Goal: Task Accomplishment & Management: Manage account settings

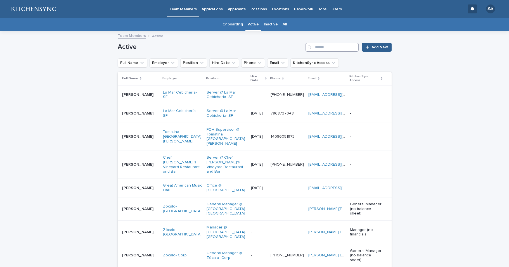
click at [323, 48] on input "Search" at bounding box center [331, 47] width 53 height 9
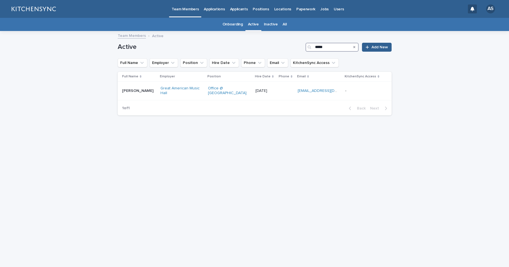
drag, startPoint x: 328, startPoint y: 48, endPoint x: 305, endPoint y: 49, distance: 23.3
click at [305, 49] on div "Active ***** Add New" at bounding box center [255, 47] width 274 height 9
type input "*"
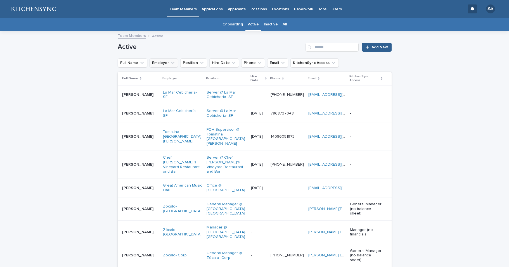
click at [170, 62] on icon "Employer" at bounding box center [173, 63] width 6 height 6
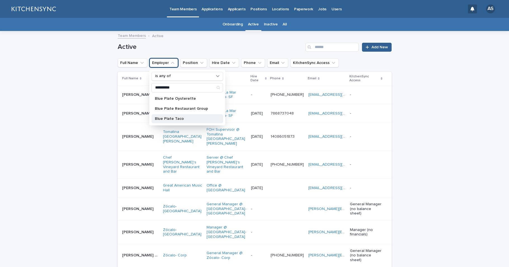
type input "**********"
click at [174, 118] on p "Blue Plate Taco" at bounding box center [184, 119] width 59 height 4
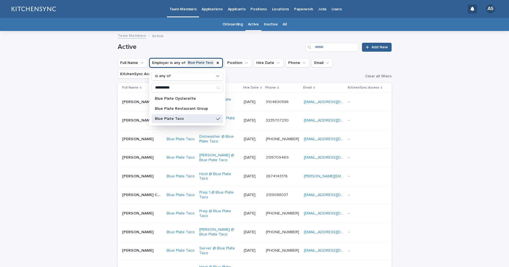
click at [233, 47] on h1 "Active" at bounding box center [211, 47] width 186 height 8
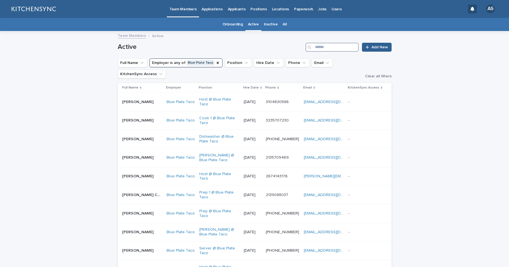
click at [319, 46] on input "Search" at bounding box center [331, 47] width 53 height 9
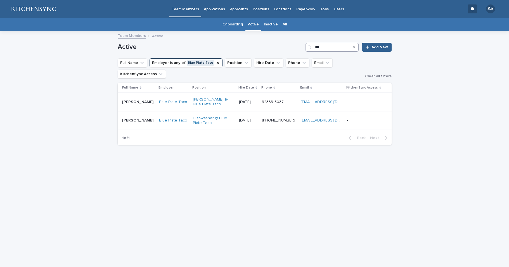
drag, startPoint x: 327, startPoint y: 47, endPoint x: 289, endPoint y: 47, distance: 38.0
click at [289, 47] on div "Active *** Add New" at bounding box center [255, 47] width 274 height 9
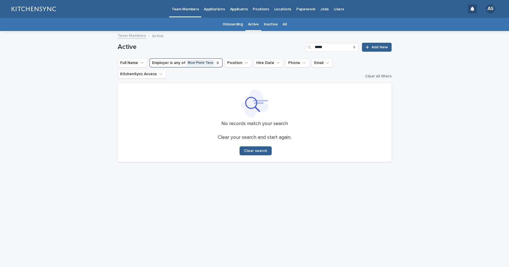
click at [215, 63] on icon "Employer" at bounding box center [217, 63] width 4 height 4
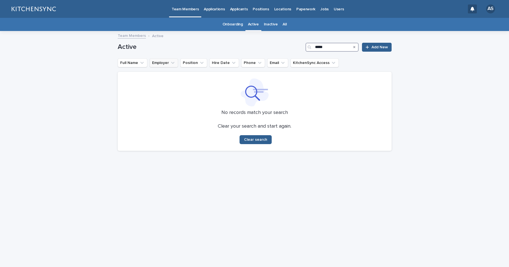
drag, startPoint x: 330, startPoint y: 47, endPoint x: 295, endPoint y: 46, distance: 35.2
click at [295, 46] on div "Active ***** Add New" at bounding box center [255, 47] width 274 height 9
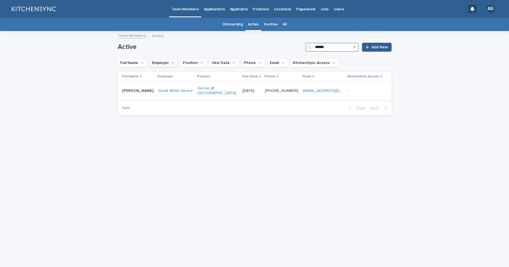
type input "******"
click at [136, 96] on td "[PERSON_NAME] [PERSON_NAME]" at bounding box center [137, 91] width 38 height 19
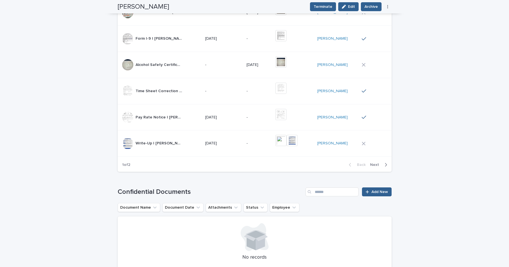
scroll to position [411, 0]
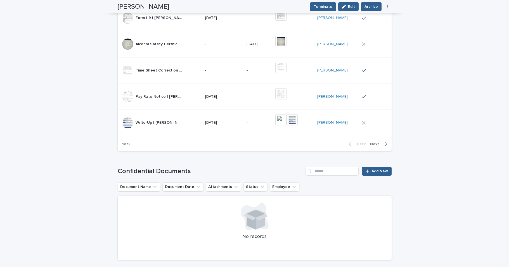
click at [377, 145] on span "Next" at bounding box center [376, 144] width 12 height 4
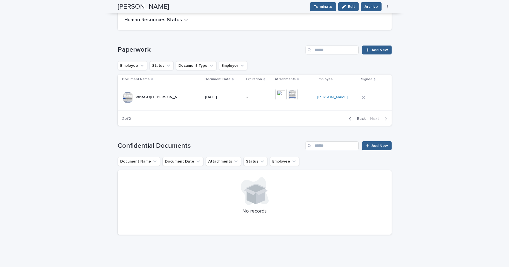
scroll to position [201, 0]
click at [266, 109] on td "-" at bounding box center [258, 97] width 29 height 26
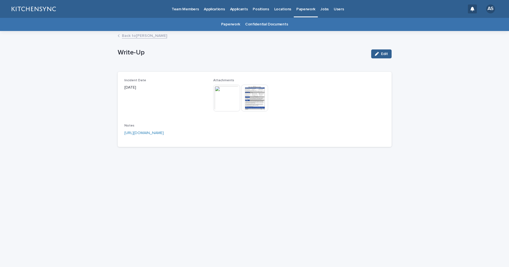
click at [231, 108] on img at bounding box center [226, 98] width 27 height 27
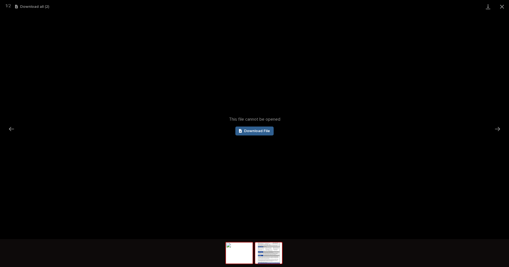
click at [268, 257] on img at bounding box center [268, 253] width 27 height 21
click at [500, 8] on button "Close gallery" at bounding box center [502, 6] width 14 height 13
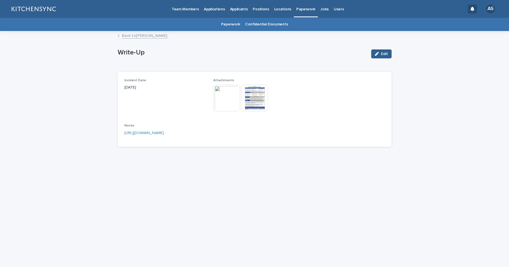
click at [144, 37] on link "Back to [PERSON_NAME]" at bounding box center [144, 35] width 45 height 6
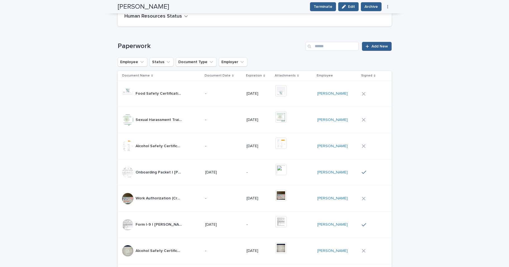
scroll to position [436, 0]
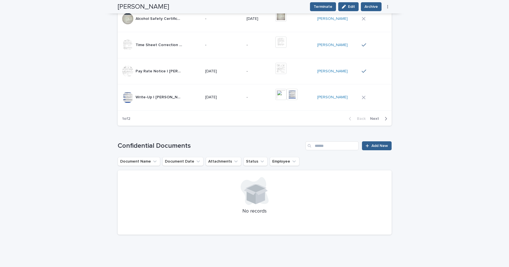
click at [250, 104] on td "-" at bounding box center [258, 97] width 29 height 26
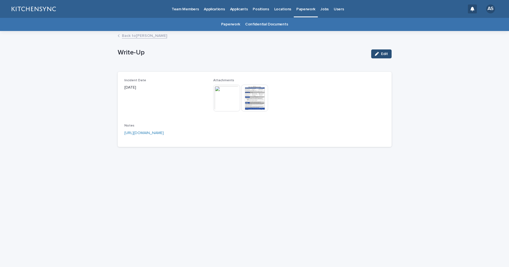
click at [383, 54] on span "Edit" at bounding box center [384, 54] width 7 height 4
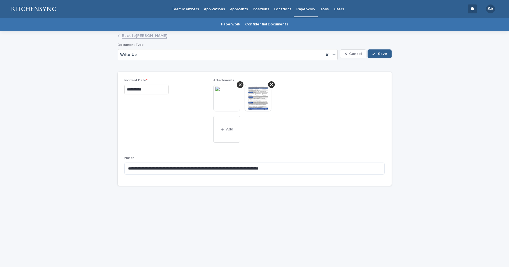
click at [233, 99] on img at bounding box center [226, 98] width 27 height 27
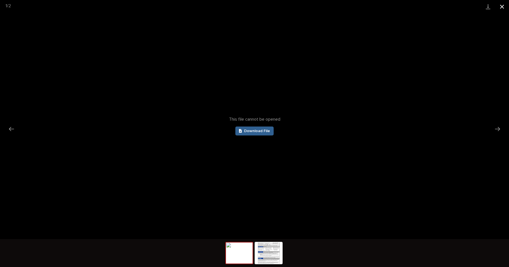
click at [499, 7] on button "Close gallery" at bounding box center [502, 6] width 14 height 13
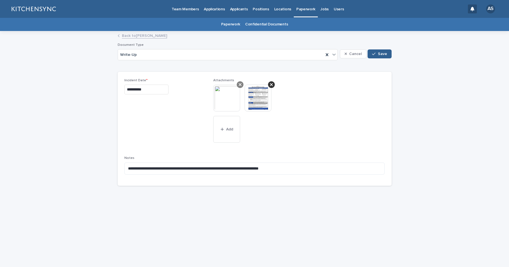
click at [238, 82] on div at bounding box center [240, 84] width 7 height 7
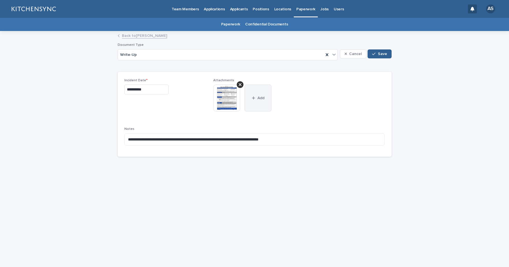
click at [244, 99] on button "Add" at bounding box center [257, 98] width 27 height 27
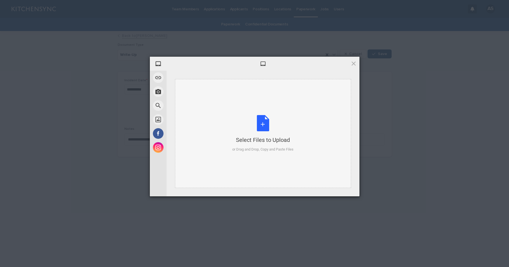
click at [266, 129] on div "Select Files to Upload or Drag and Drop, Copy and Paste Files" at bounding box center [262, 133] width 61 height 37
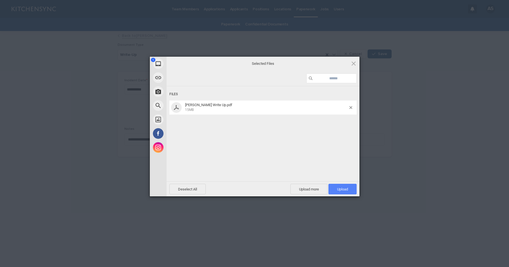
click at [348, 188] on span "Upload 1" at bounding box center [342, 189] width 28 height 11
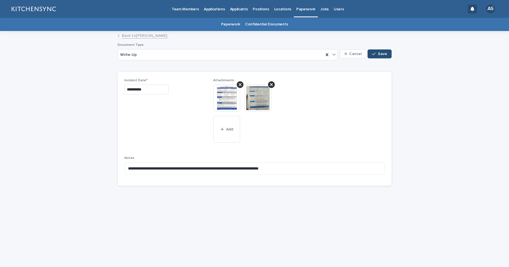
click at [383, 56] on span "Save" at bounding box center [382, 54] width 9 height 4
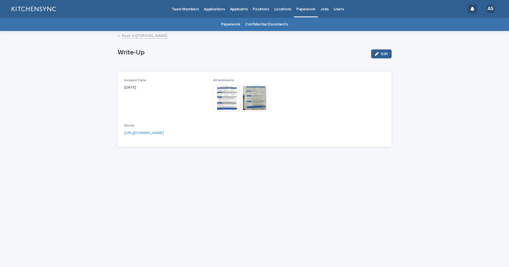
click at [126, 35] on link "Back to [PERSON_NAME]" at bounding box center [144, 35] width 45 height 6
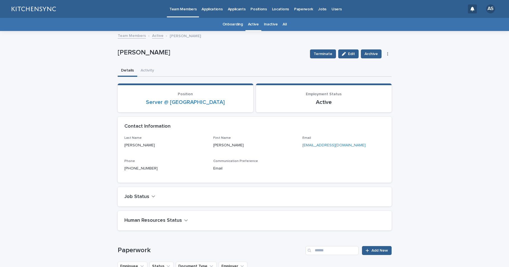
click at [283, 25] on link "All" at bounding box center [285, 24] width 4 height 13
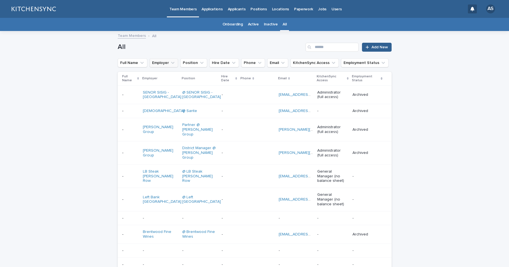
click at [165, 64] on button "Employer" at bounding box center [163, 62] width 29 height 9
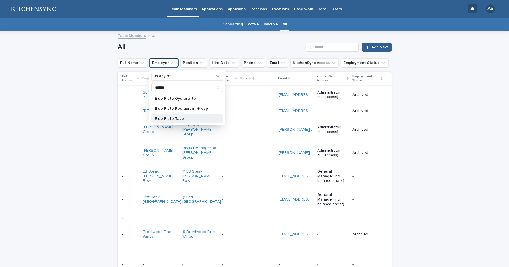
type input "******"
click at [167, 119] on p "Blue Plate Taco" at bounding box center [184, 119] width 59 height 4
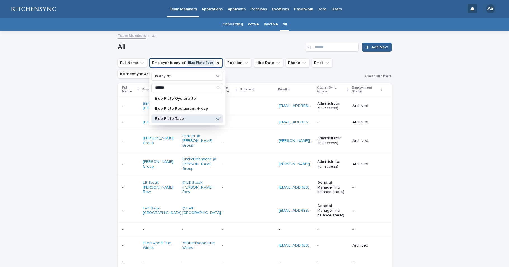
click at [238, 44] on h1 "All" at bounding box center [211, 47] width 186 height 8
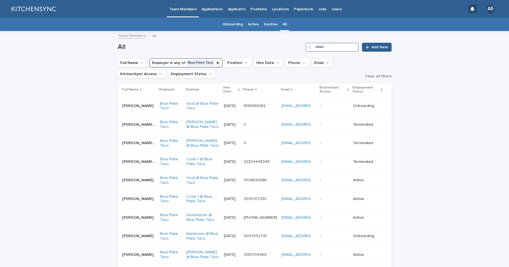
click at [327, 50] on input "Search" at bounding box center [331, 47] width 53 height 9
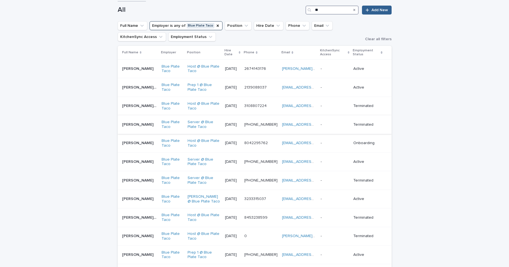
scroll to position [44, 0]
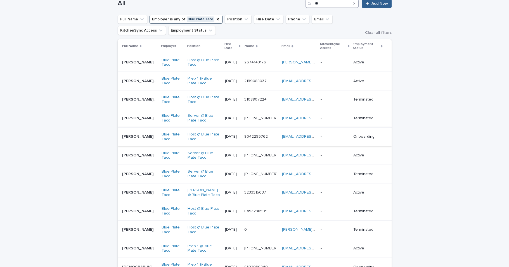
type input "**"
click at [141, 134] on div "[PERSON_NAME] [PERSON_NAME]" at bounding box center [139, 136] width 35 height 9
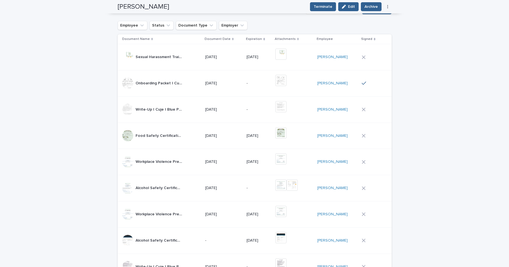
scroll to position [428, 0]
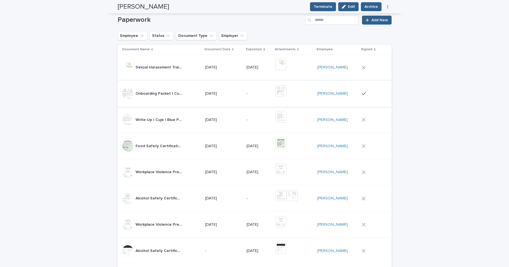
click at [286, 92] on img at bounding box center [280, 90] width 11 height 11
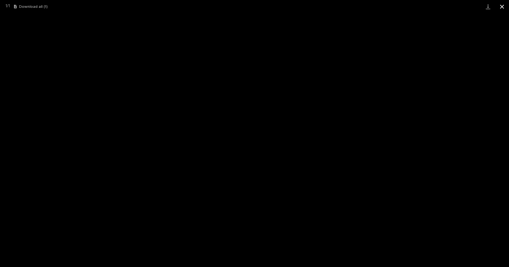
click at [506, 6] on button "Close gallery" at bounding box center [502, 6] width 14 height 13
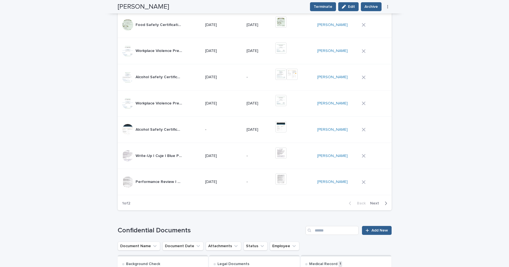
scroll to position [578, 0]
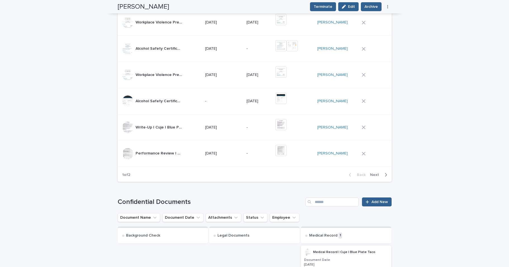
click at [373, 173] on span "Next" at bounding box center [376, 175] width 12 height 4
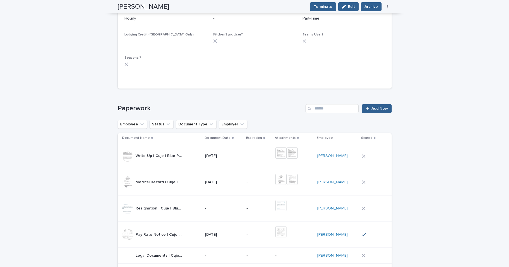
scroll to position [404, 0]
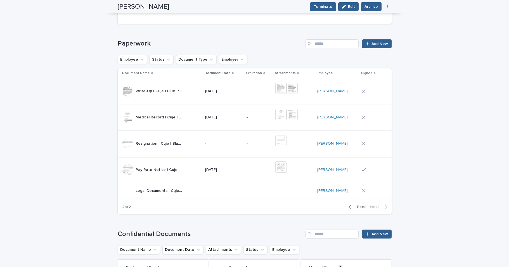
click at [286, 146] on img at bounding box center [280, 140] width 11 height 11
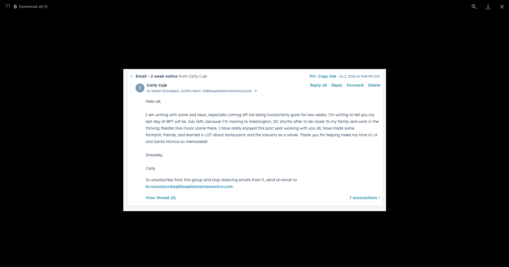
click at [422, 132] on picture at bounding box center [254, 140] width 509 height 254
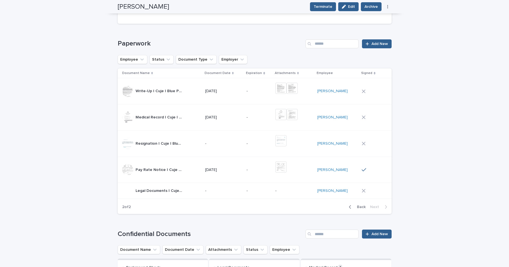
click at [195, 196] on div "Legal Documents | Cuje | Blue Plate Taco Legal Documents | Cuje | Blue Plate Ta…" at bounding box center [161, 190] width 79 height 11
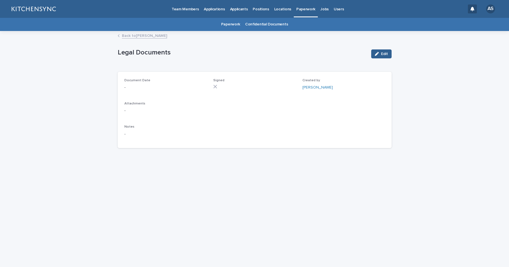
click at [136, 34] on link "Back to [PERSON_NAME]" at bounding box center [144, 35] width 45 height 6
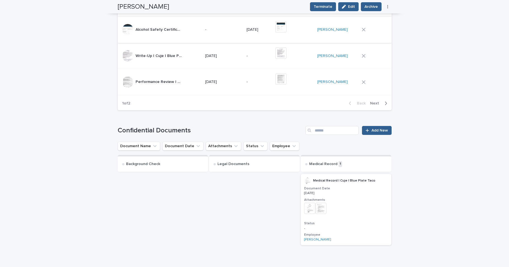
scroll to position [570, 0]
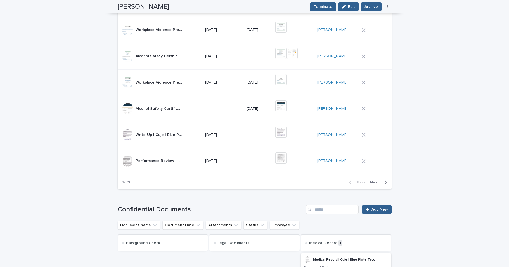
click at [379, 184] on button "Next" at bounding box center [380, 182] width 24 height 5
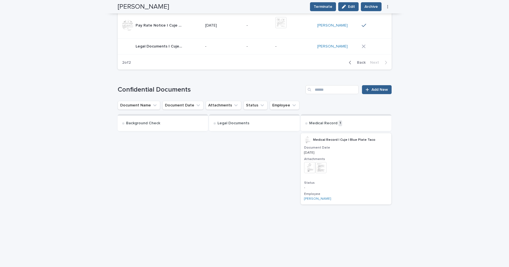
scroll to position [549, 0]
click at [431, 135] on div "Alcohol Safety Certification" at bounding box center [419, 139] width 42 height 37
